Goal: Download file/media

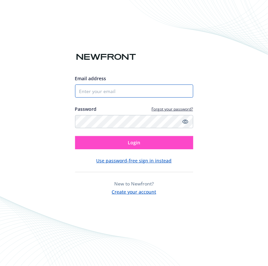
type input "3609044986"
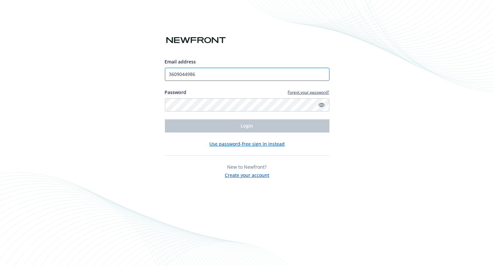
click at [229, 73] on input "3609044986" at bounding box center [247, 74] width 164 height 13
drag, startPoint x: 229, startPoint y: 73, endPoint x: 99, endPoint y: 78, distance: 130.7
click at [99, 78] on div "Email address 3609044986 Password Forgot your password? Login Use password-free…" at bounding box center [247, 133] width 494 height 266
click at [188, 43] on img at bounding box center [196, 41] width 62 height 12
drag, startPoint x: 214, startPoint y: 71, endPoint x: 100, endPoint y: 59, distance: 114.4
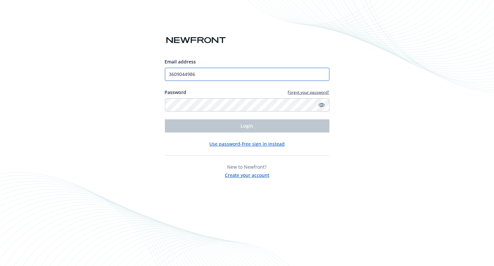
click at [100, 59] on div "Email address 3609044986 Password Forgot your password? Login Use password-free…" at bounding box center [247, 133] width 494 height 266
drag, startPoint x: 239, startPoint y: 77, endPoint x: 89, endPoint y: 62, distance: 150.4
click at [89, 62] on div "Email address 3609044986 Password Forgot your password? Login Use password-free…" at bounding box center [247, 133] width 494 height 266
type input "[PERSON_NAME][EMAIL_ADDRESS][DOMAIN_NAME]"
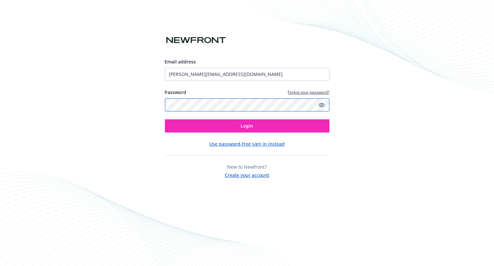
click at [95, 97] on div "Email address [PERSON_NAME][EMAIL_ADDRESS][DOMAIN_NAME] Password Forgot your pa…" at bounding box center [247, 133] width 494 height 266
click at [165, 119] on button "Login" at bounding box center [247, 125] width 164 height 13
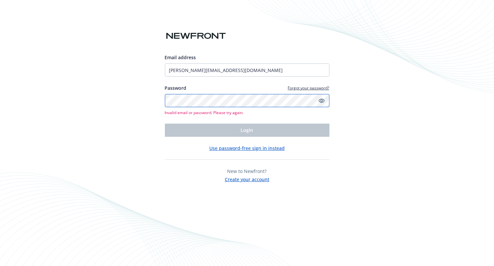
click at [88, 82] on div "Email address [PERSON_NAME][EMAIL_ADDRESS][DOMAIN_NAME] Password Forgot your pa…" at bounding box center [247, 133] width 494 height 266
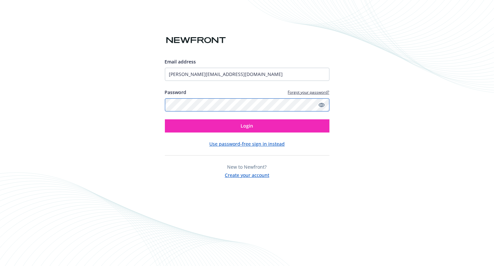
click at [165, 119] on button "Login" at bounding box center [247, 125] width 164 height 13
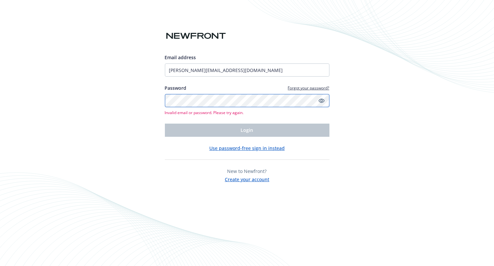
click at [73, 99] on div "Email address [PERSON_NAME][EMAIL_ADDRESS][DOMAIN_NAME] Password Forgot your pa…" at bounding box center [247, 133] width 494 height 266
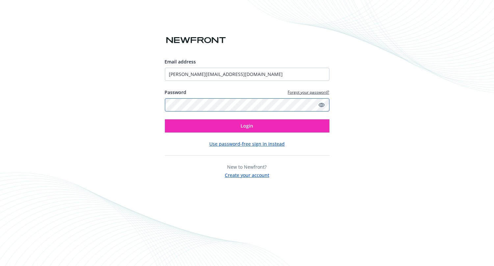
click at [165, 119] on button "Login" at bounding box center [247, 125] width 164 height 13
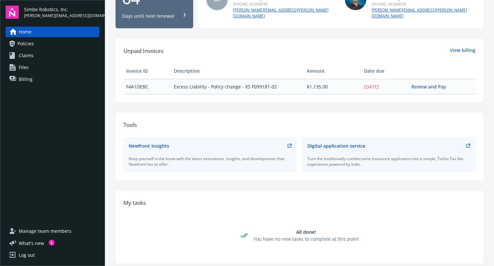
scroll to position [134, 0]
click at [54, 45] on link "Policies" at bounding box center [53, 43] width 94 height 11
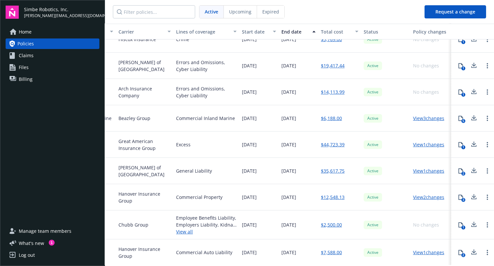
scroll to position [121, 0]
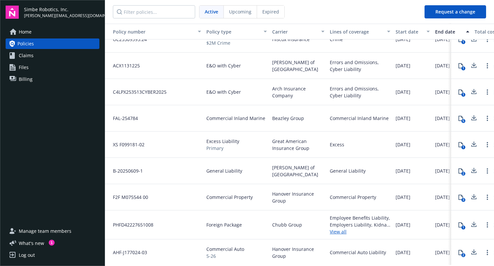
click at [128, 250] on span "AHF-J177024-03" at bounding box center [127, 252] width 39 height 7
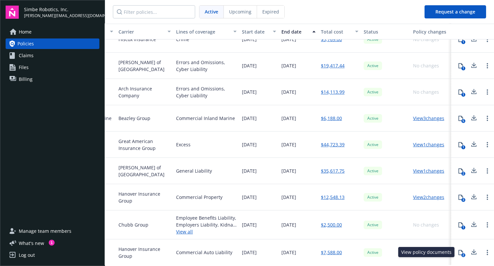
click at [464, 256] on div "2" at bounding box center [463, 255] width 4 height 4
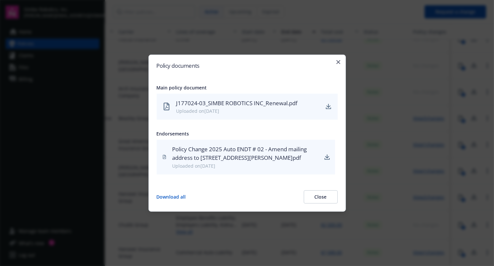
click at [256, 108] on div "Uploaded on [DATE]" at bounding box center [247, 111] width 143 height 7
click at [299, 108] on div "Uploaded on [DATE]" at bounding box center [247, 111] width 143 height 7
click at [327, 104] on icon "download" at bounding box center [328, 106] width 5 height 5
